Goal: Task Accomplishment & Management: Manage account settings

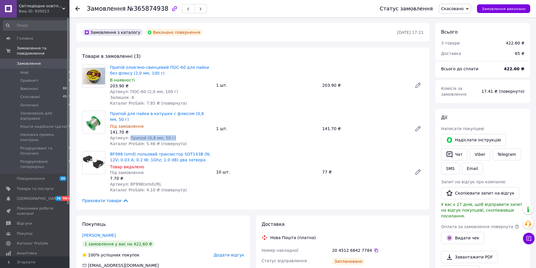
drag, startPoint x: 128, startPoint y: 133, endPoint x: 170, endPoint y: 130, distance: 41.7
click at [170, 135] on div "Артикул: Припой (0,8 мм, 50 г)" at bounding box center [161, 138] width 102 height 6
copy span "Припой (0,8 мм, 50 г)"
click at [30, 186] on span "Товари та послуги" at bounding box center [35, 188] width 37 height 5
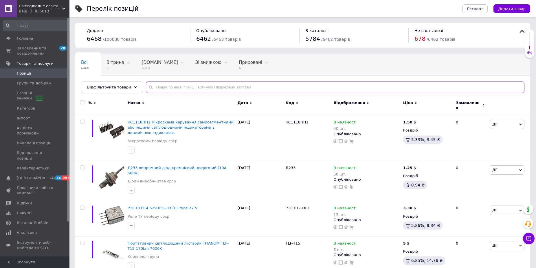
click at [155, 89] on input "text" at bounding box center [335, 88] width 378 height 12
paste input "Припой (0,8 мм, 50 г)"
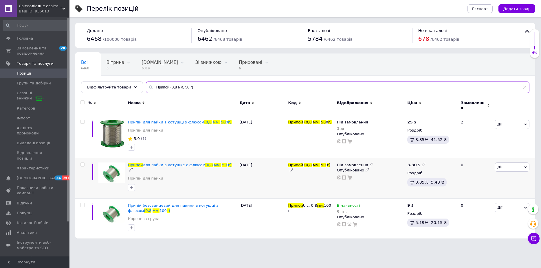
type input "Припой (0,8 мм, 50 г)"
drag, startPoint x: 517, startPoint y: 166, endPoint x: 511, endPoint y: 172, distance: 9.2
click at [516, 166] on span "Дії" at bounding box center [511, 167] width 35 height 9
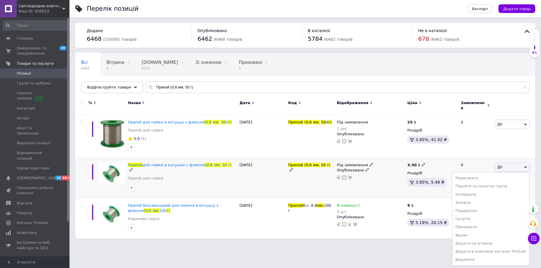
click at [365, 163] on div "Під замовлення" at bounding box center [355, 165] width 36 height 5
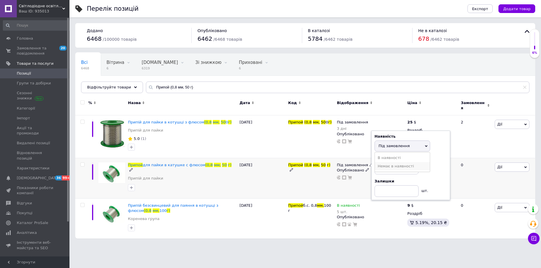
click at [384, 163] on li "Немає в наявності" at bounding box center [402, 166] width 55 height 8
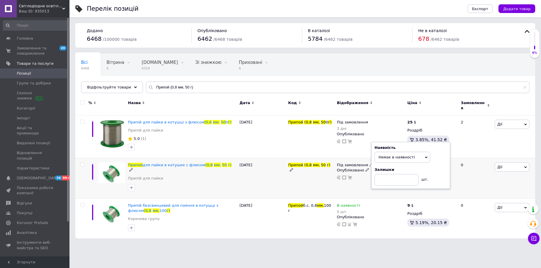
click at [366, 179] on div "Під замовлення Наявність Немає в наявності В наявності Під замовлення Залишки ш…" at bounding box center [370, 178] width 71 height 41
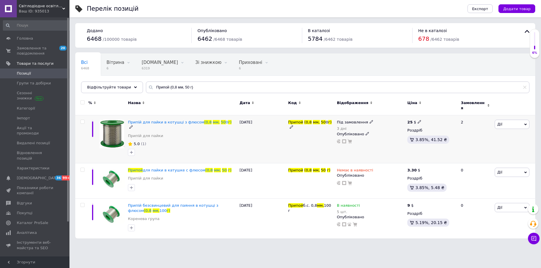
click at [369, 120] on icon at bounding box center [370, 121] width 3 height 3
drag, startPoint x: 384, startPoint y: 123, endPoint x: 343, endPoint y: 141, distance: 44.8
click at [383, 123] on li "Немає в наявності" at bounding box center [402, 127] width 55 height 8
drag, startPoint x: 308, startPoint y: 143, endPoint x: 300, endPoint y: 143, distance: 8.1
click at [307, 143] on div "Припой (0,8 мм, 50 0 г)" at bounding box center [311, 139] width 49 height 48
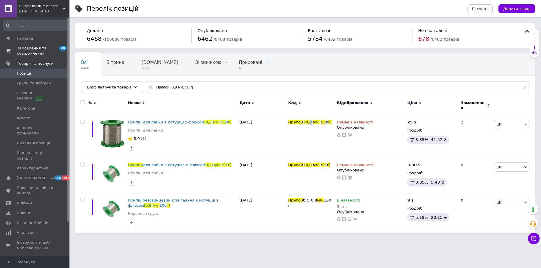
click at [30, 52] on span "Замовлення та повідомлення" at bounding box center [35, 51] width 37 height 10
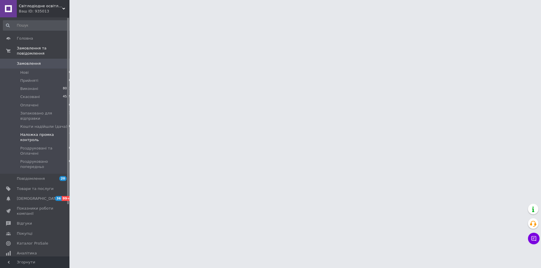
click at [40, 133] on span "Наложка промка контроль" at bounding box center [44, 137] width 49 height 10
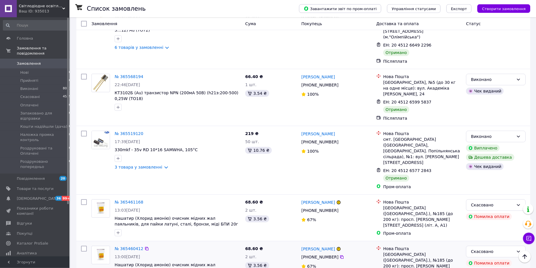
scroll to position [1151, 0]
